Goal: Check status: Check status

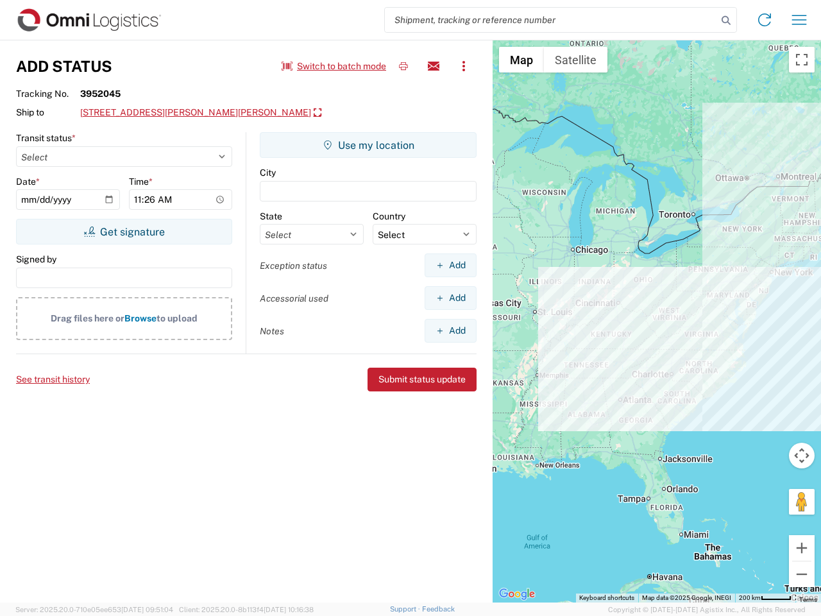
click at [551, 20] on input "search" at bounding box center [551, 20] width 332 height 24
click at [726, 21] on icon at bounding box center [726, 21] width 18 height 18
click at [764, 20] on icon at bounding box center [764, 20] width 21 height 21
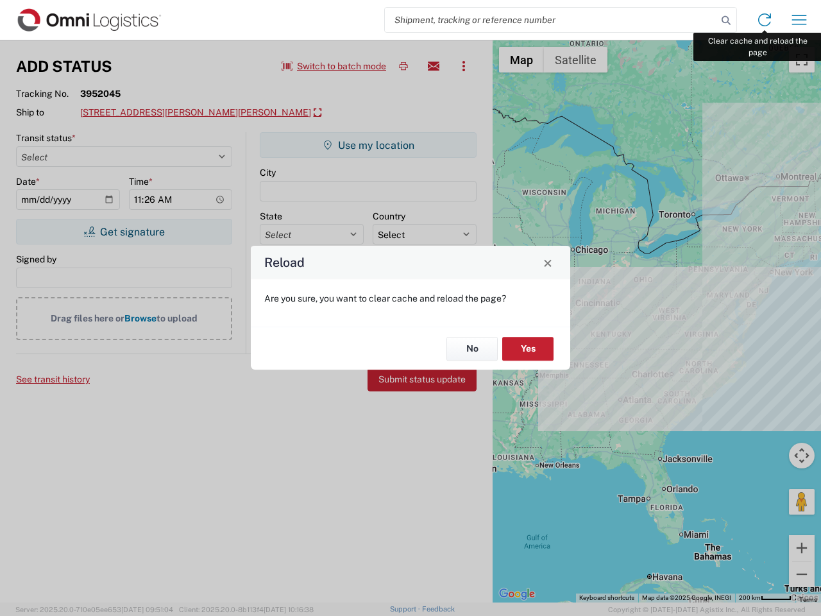
click at [799, 20] on div "Reload Are you sure, you want to clear cache and reload the page? No Yes" at bounding box center [410, 308] width 821 height 616
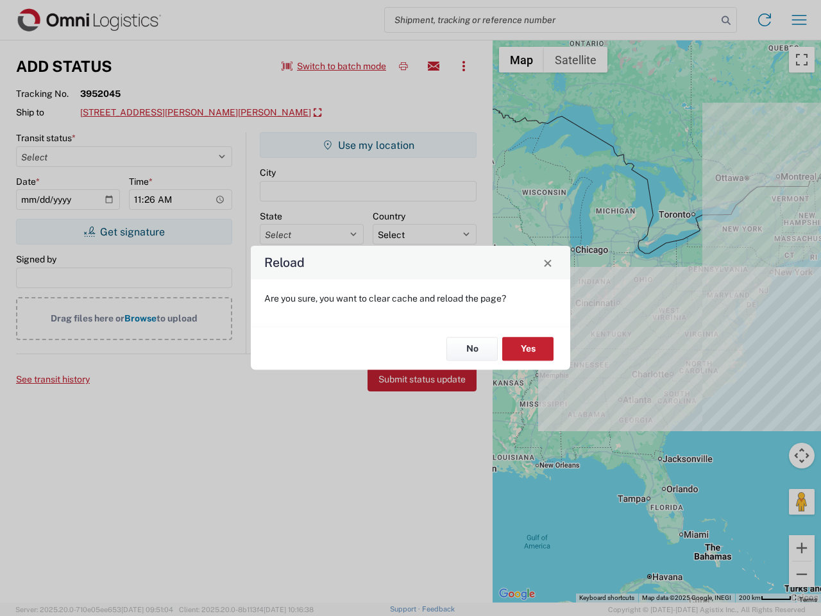
click at [334, 66] on div "Reload Are you sure, you want to clear cache and reload the page? No Yes" at bounding box center [410, 308] width 821 height 616
click at [403, 66] on div "Reload Are you sure, you want to clear cache and reload the page? No Yes" at bounding box center [410, 308] width 821 height 616
click at [433, 66] on div "Reload Are you sure, you want to clear cache and reload the page? No Yes" at bounding box center [410, 308] width 821 height 616
click at [464, 66] on div "Reload Are you sure, you want to clear cache and reload the page? No Yes" at bounding box center [410, 308] width 821 height 616
click at [172, 113] on div "Reload Are you sure, you want to clear cache and reload the page? No Yes" at bounding box center [410, 308] width 821 height 616
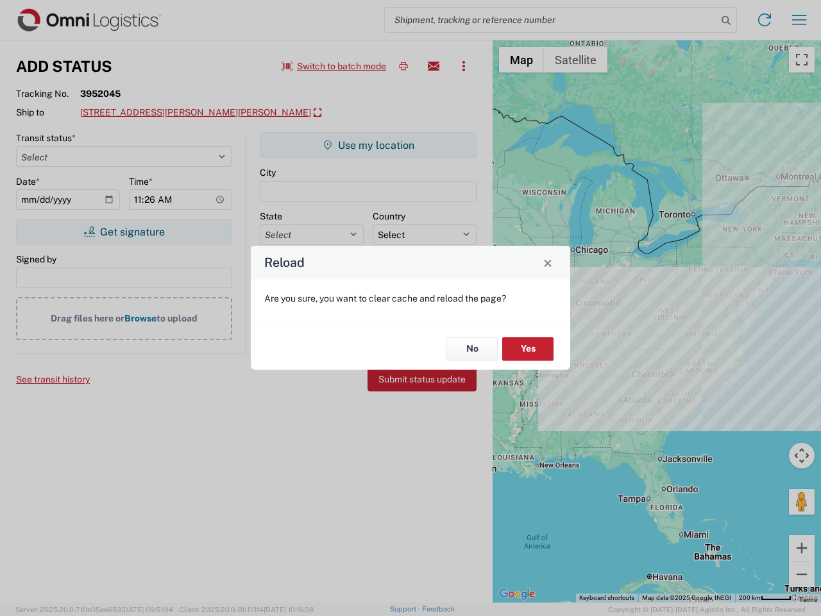
click at [124, 231] on div "Reload Are you sure, you want to clear cache and reload the page? No Yes" at bounding box center [410, 308] width 821 height 616
